Goal: Information Seeking & Learning: Learn about a topic

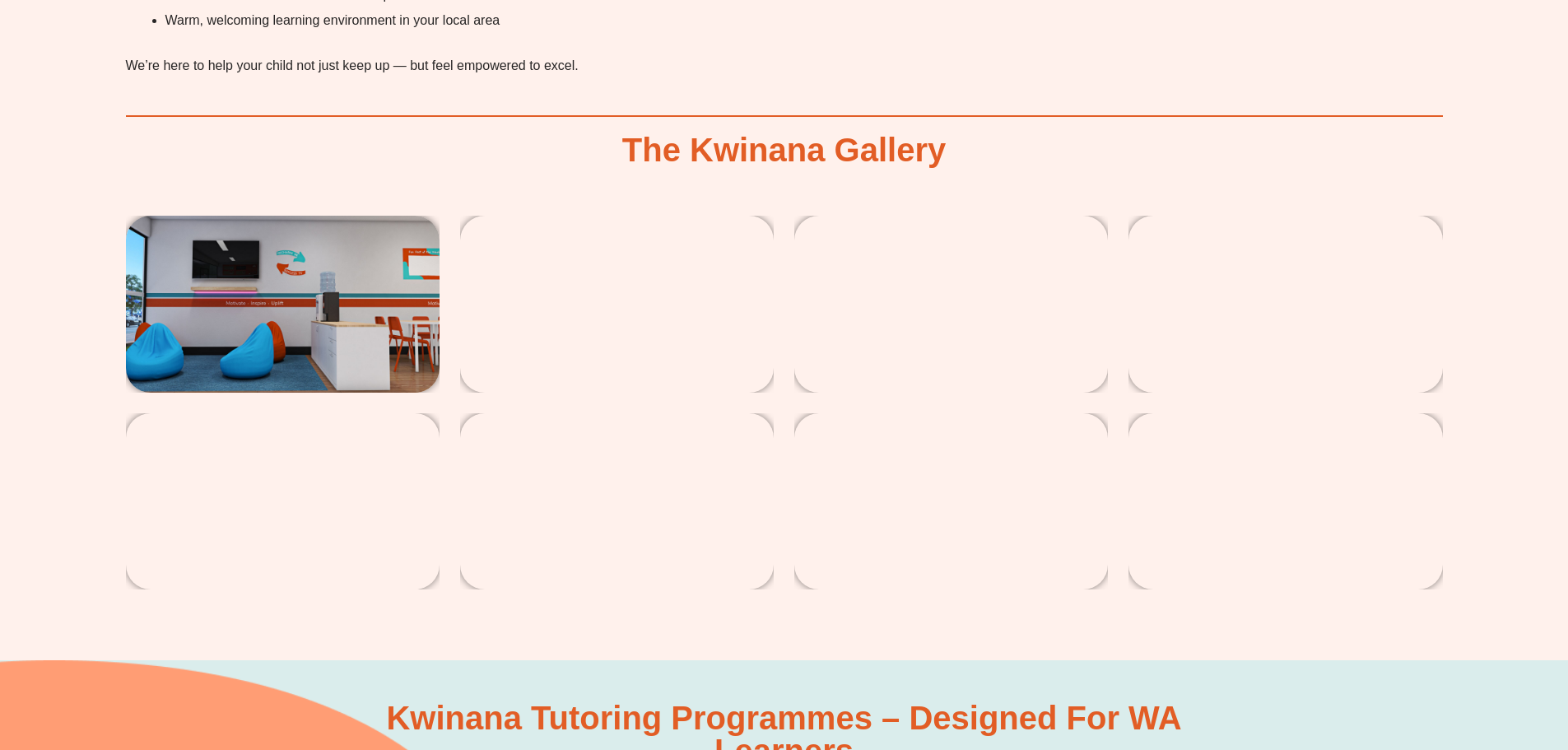
scroll to position [4362, 0]
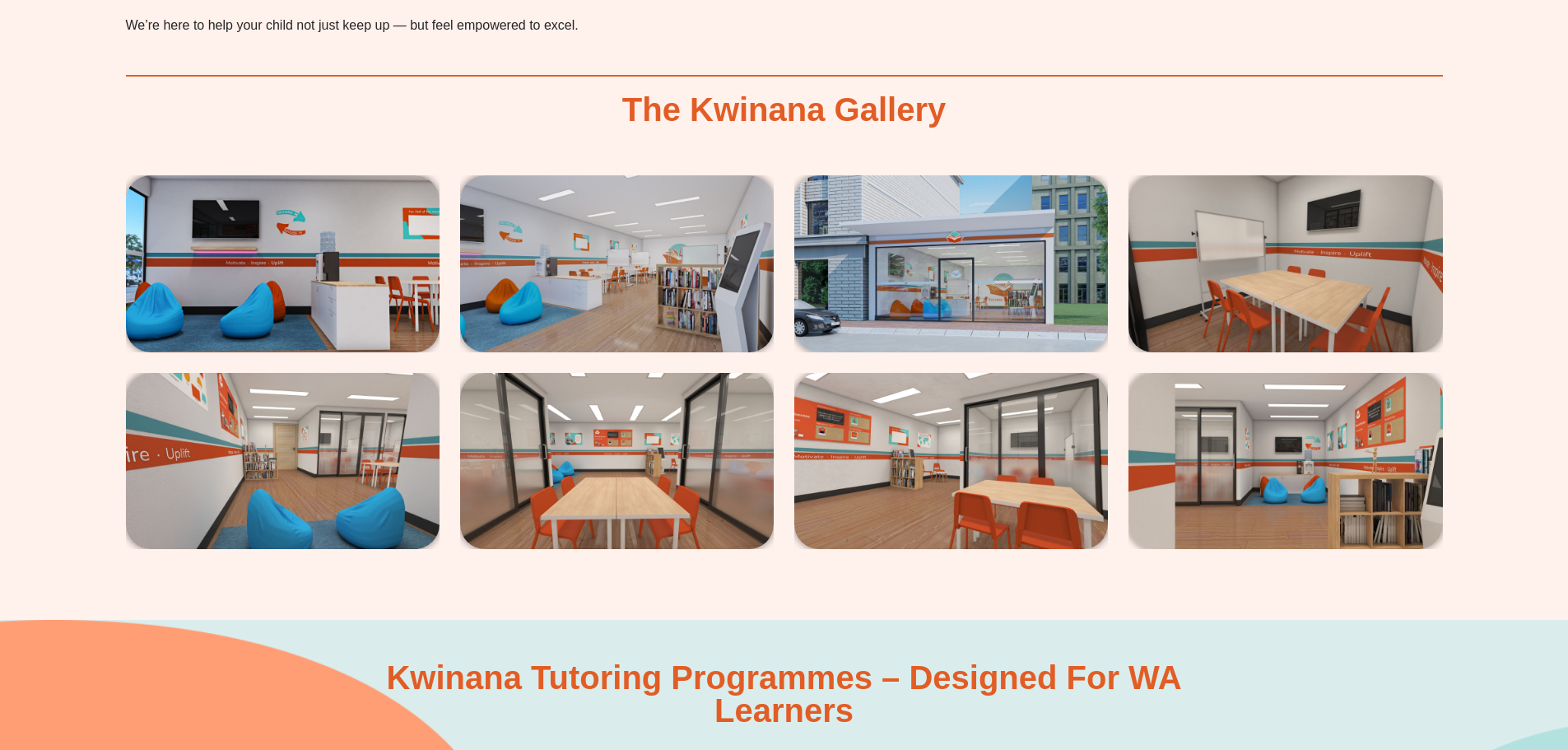
click at [322, 282] on img at bounding box center [283, 263] width 314 height 176
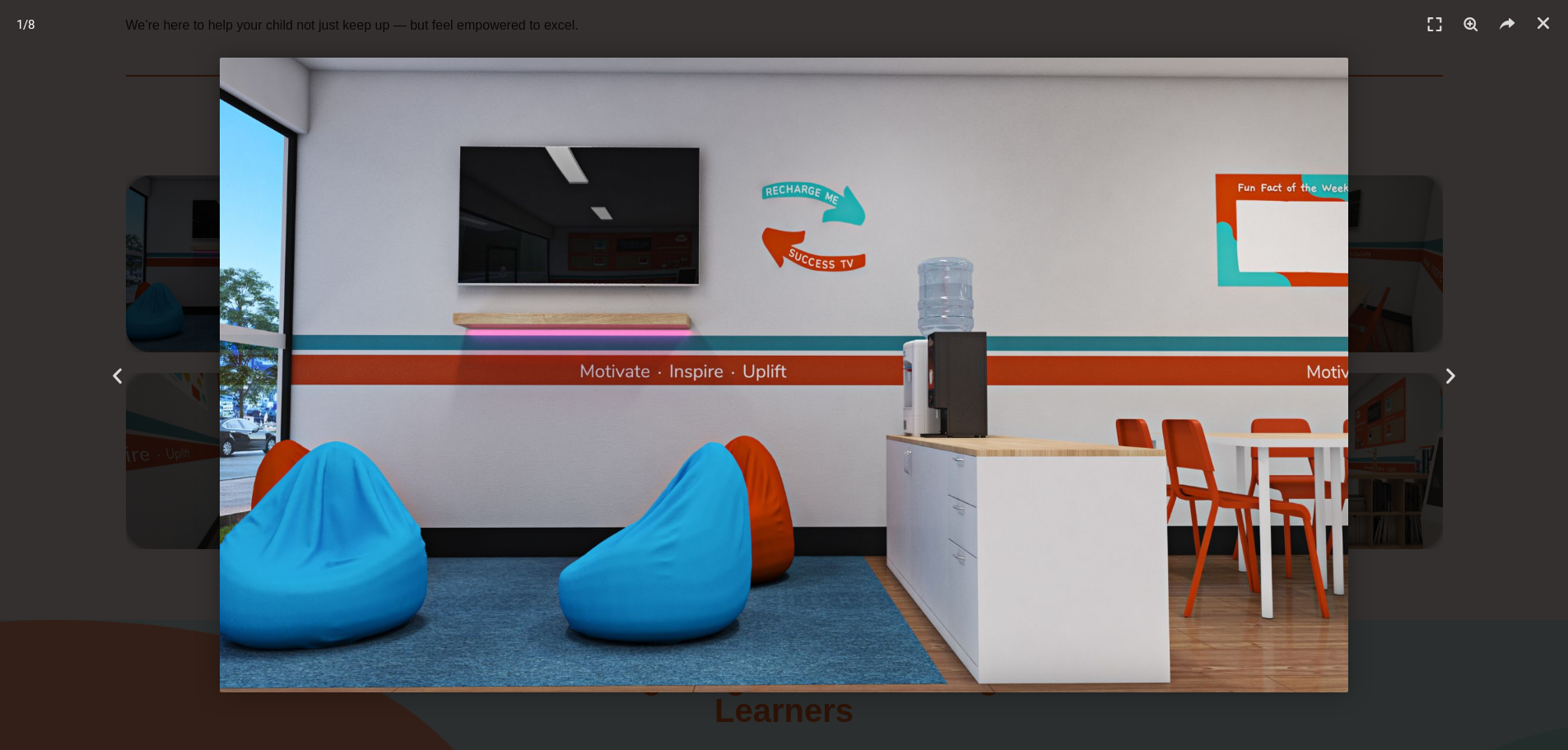
click at [1445, 375] on icon "Next slide" at bounding box center [1451, 375] width 21 height 21
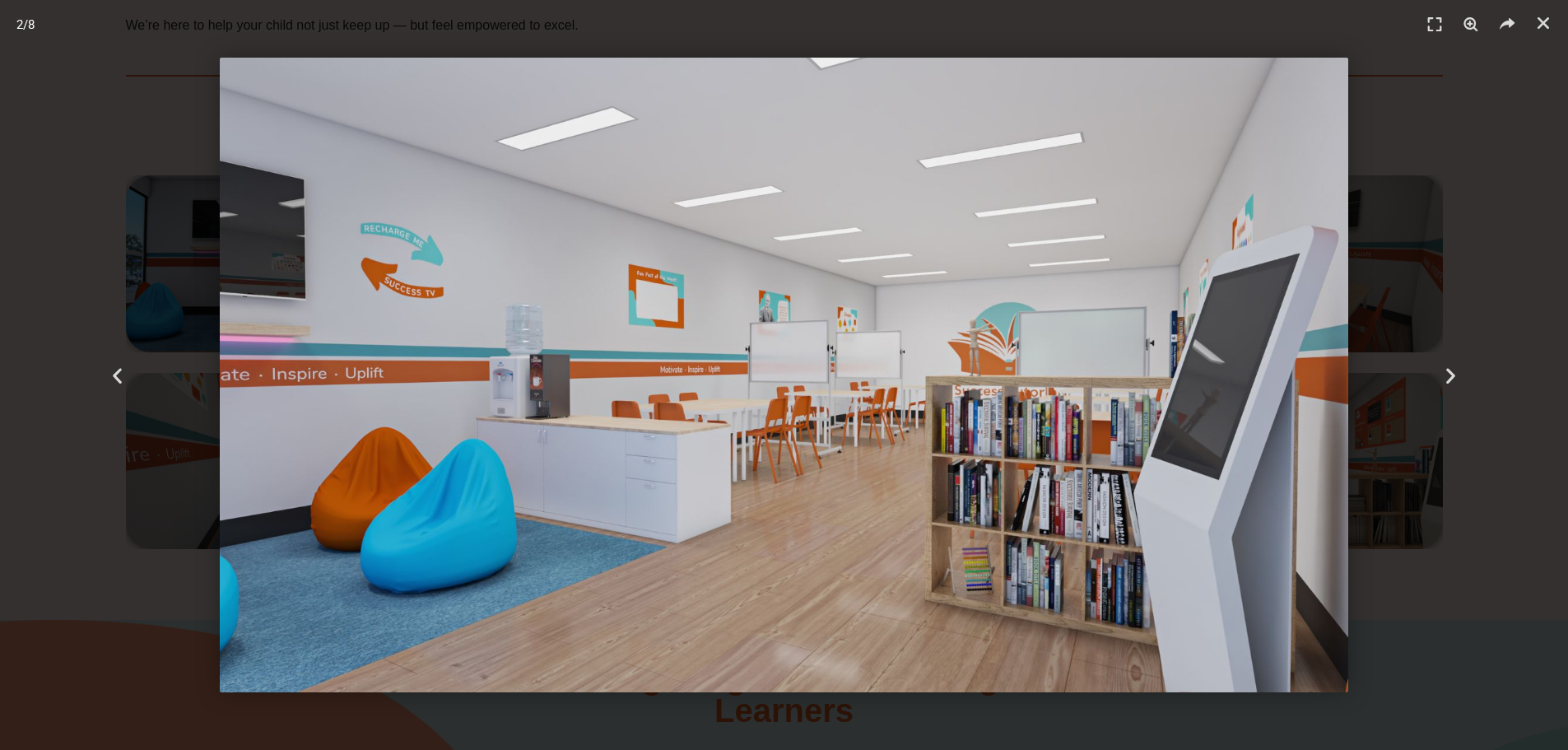
click at [1445, 375] on icon "Next slide" at bounding box center [1451, 375] width 21 height 21
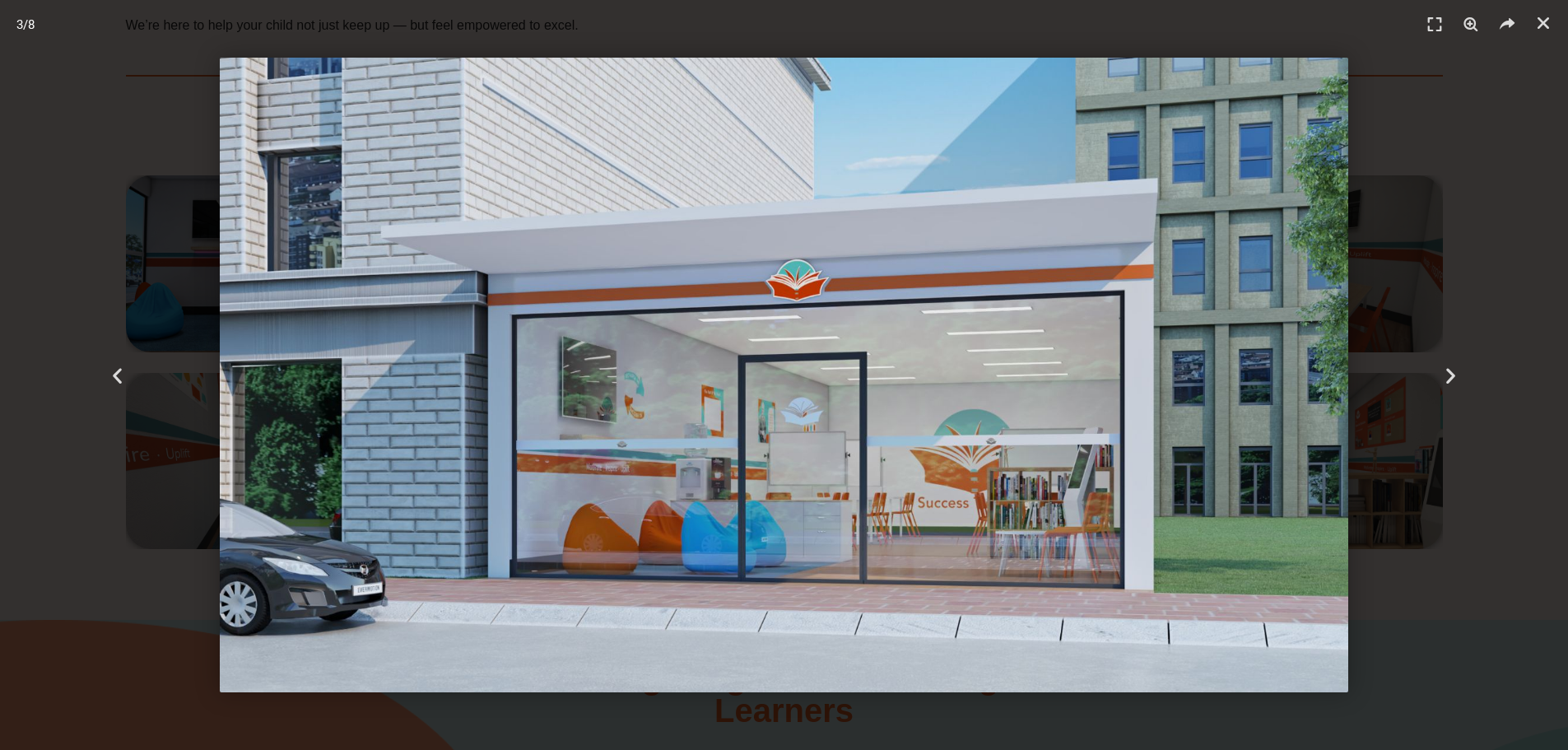
click at [1445, 375] on icon "Next slide" at bounding box center [1451, 375] width 21 height 21
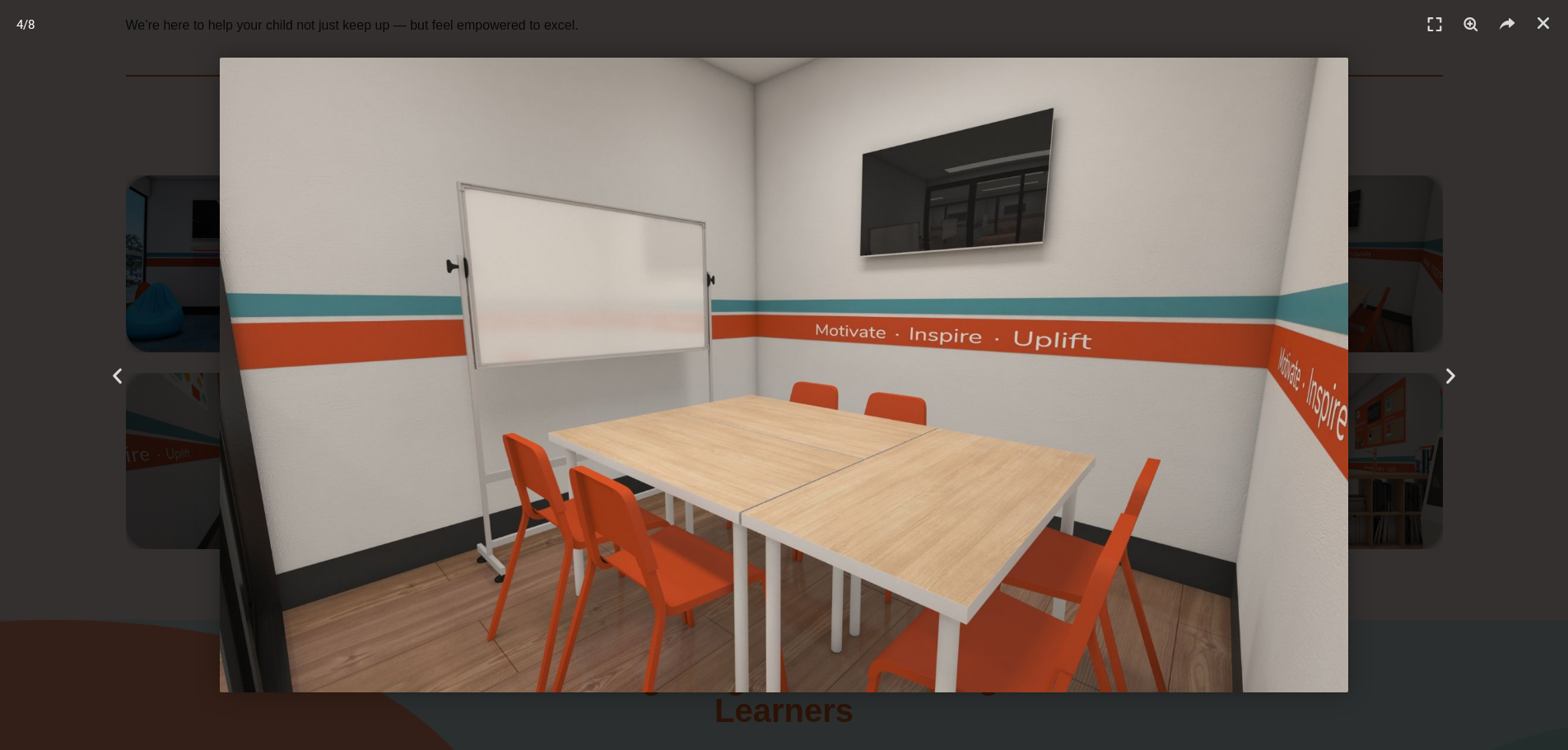
click at [1445, 375] on icon "Next slide" at bounding box center [1451, 375] width 21 height 21
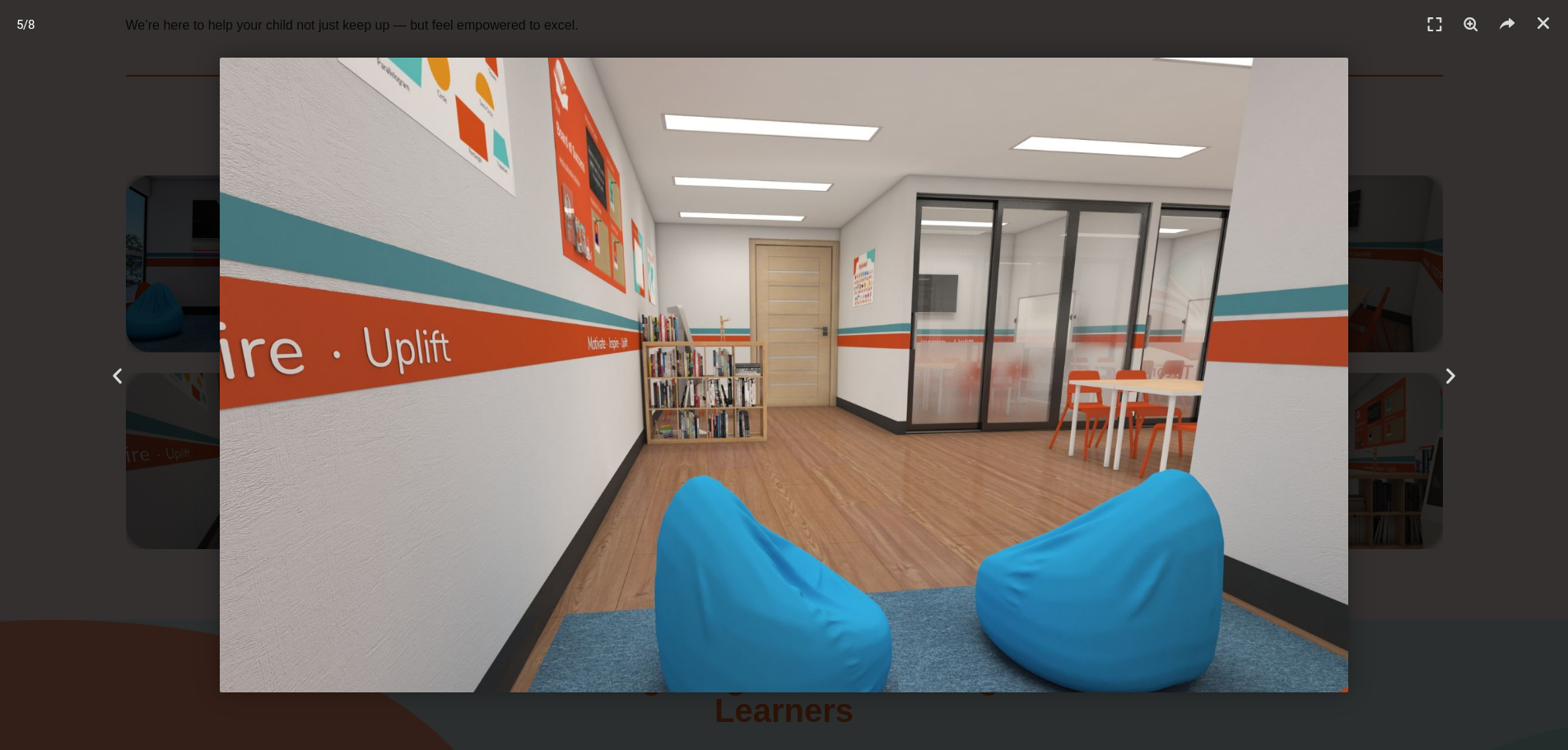
click at [1445, 375] on icon "Next slide" at bounding box center [1451, 375] width 21 height 21
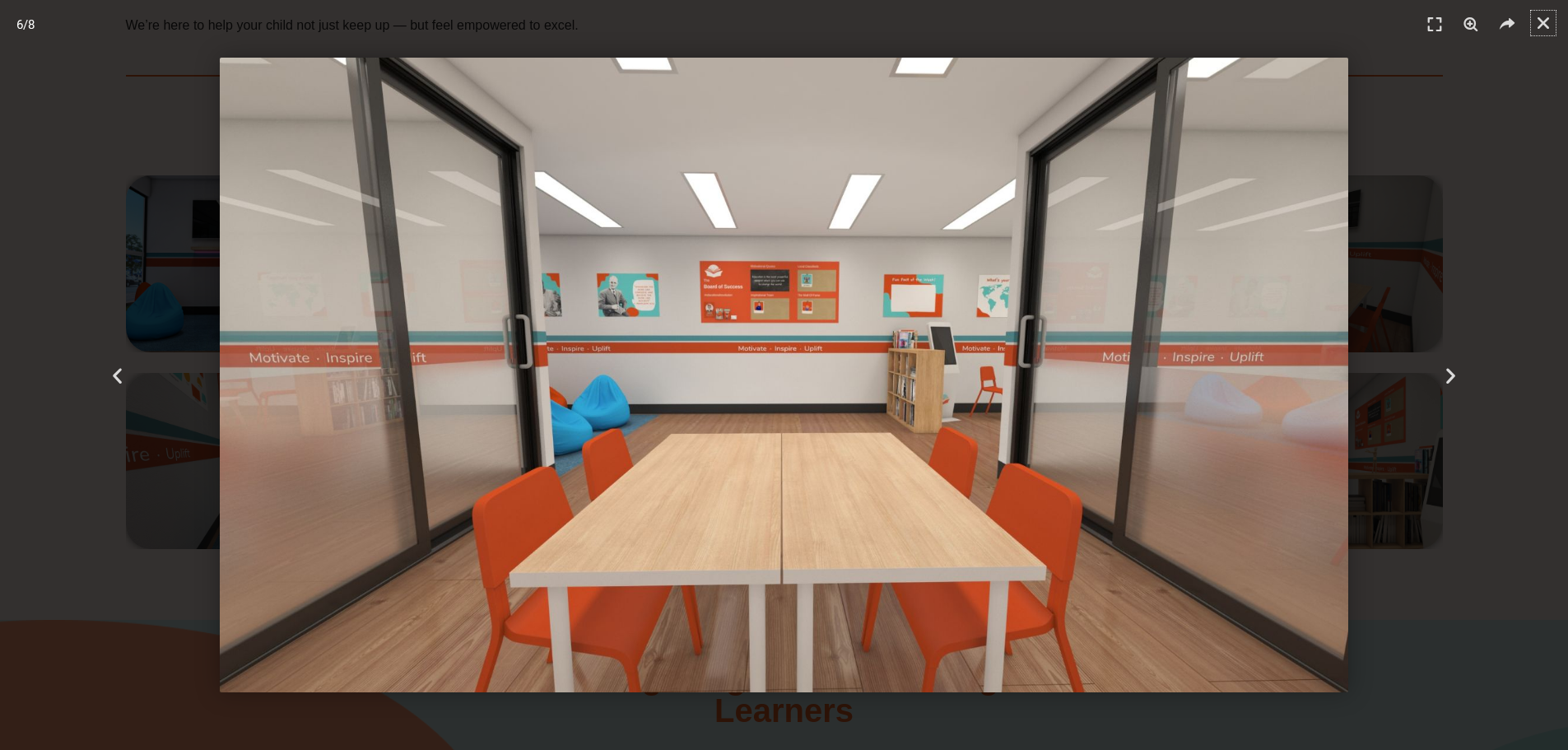
click at [1540, 24] on icon "Close (Esc)" at bounding box center [1543, 22] width 16 height 16
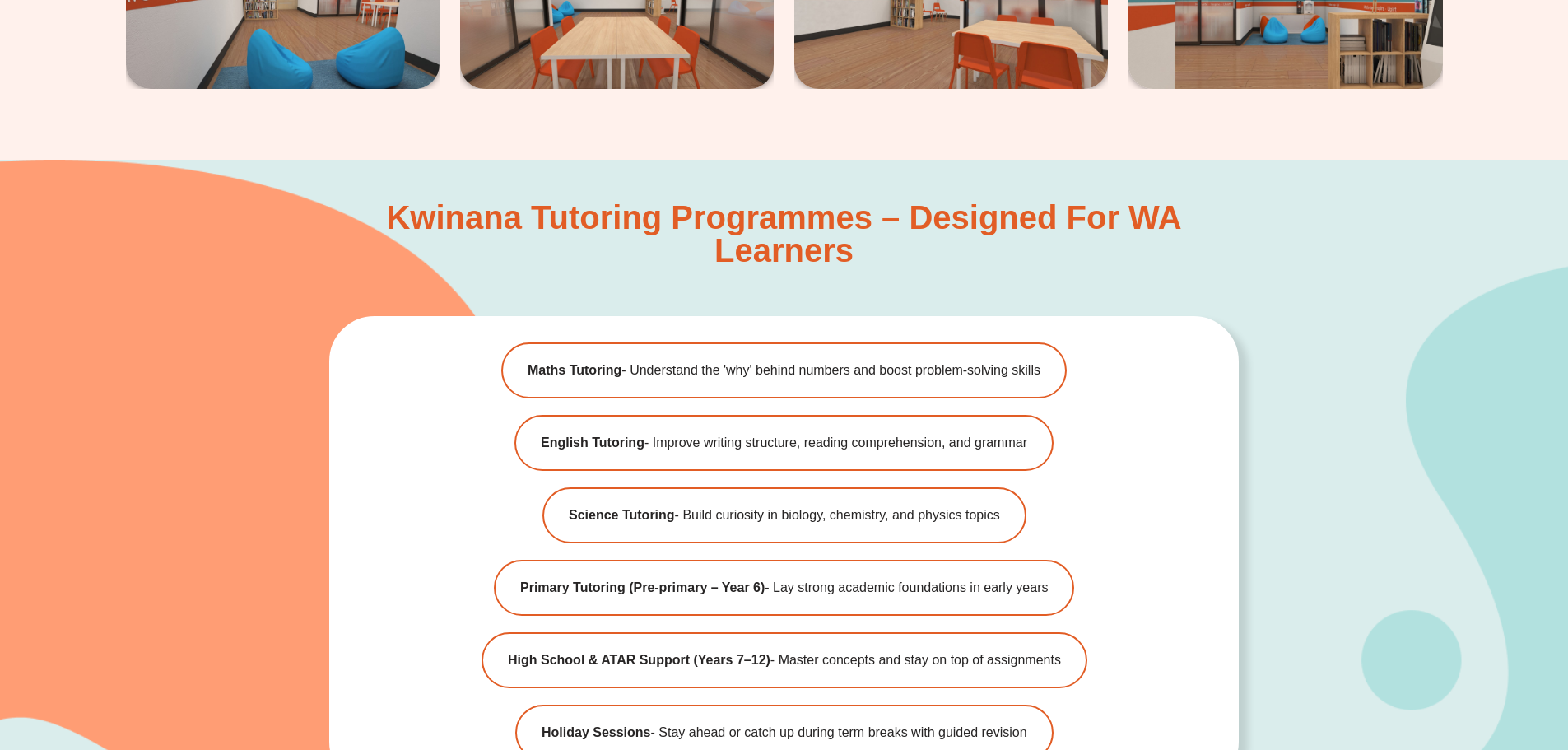
scroll to position [4939, 0]
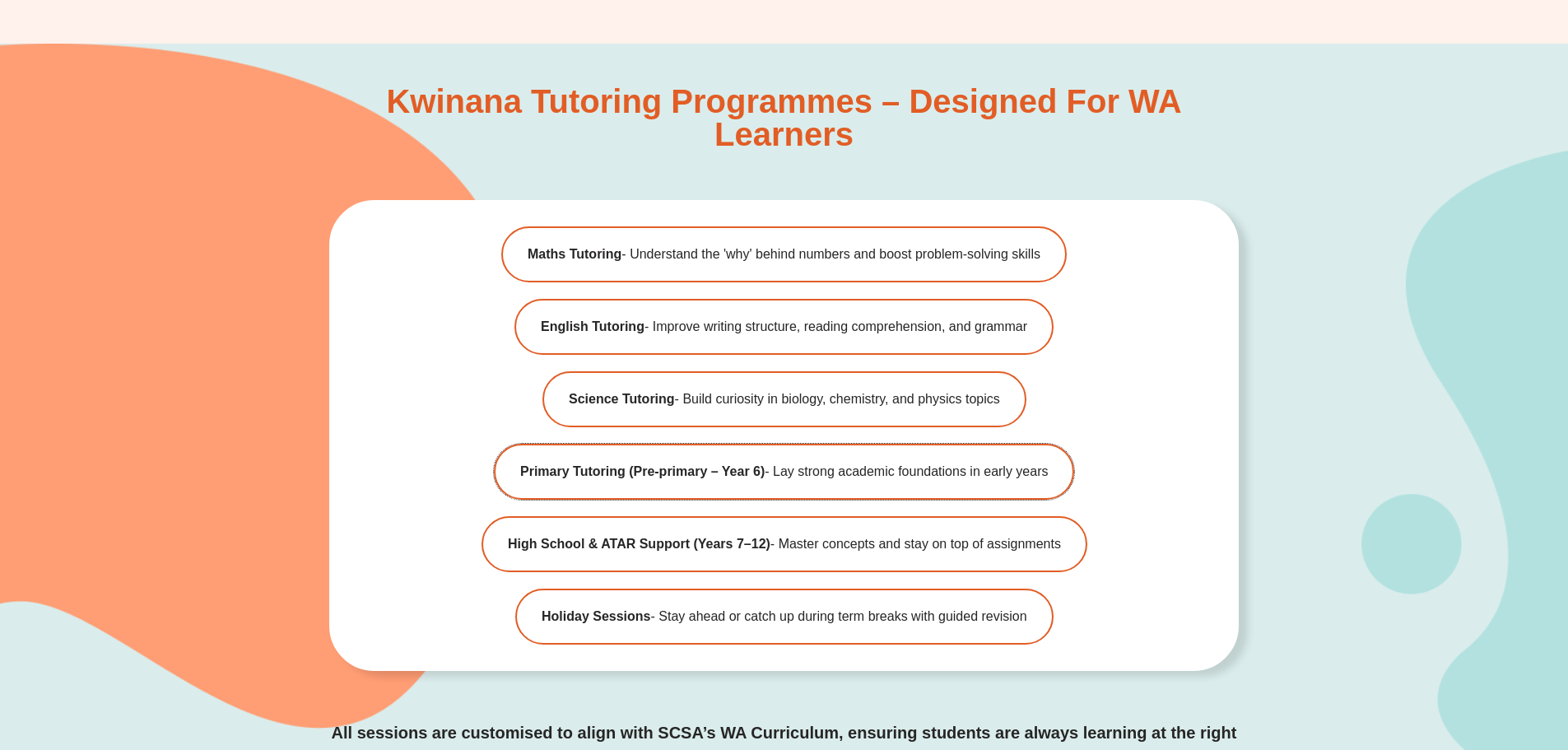
click at [877, 479] on span "Primary Tutoring (Pre-primary – Year 6) - Lay strong academic foundations in ea…" at bounding box center [784, 471] width 528 height 20
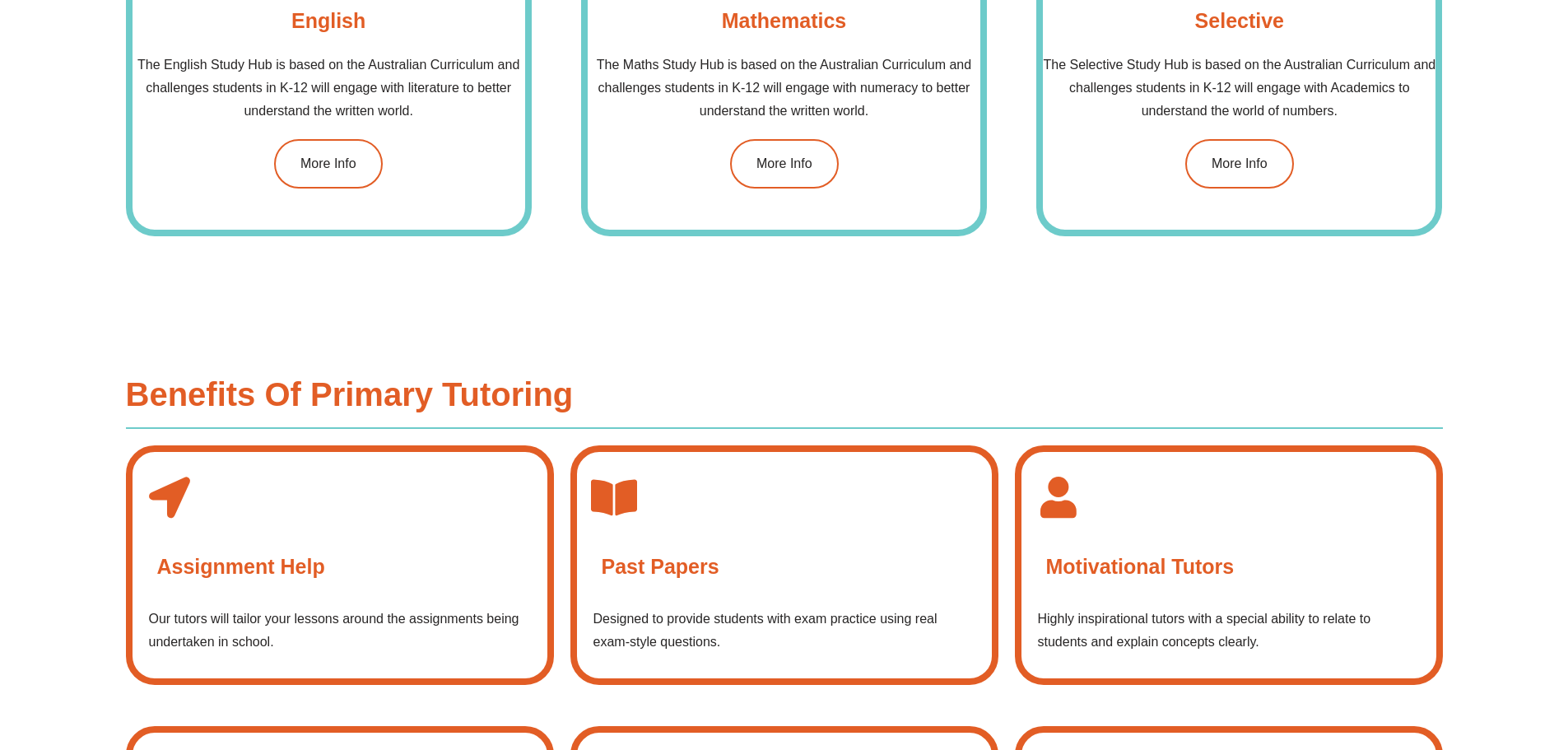
scroll to position [1812, 0]
